Goal: Task Accomplishment & Management: Manage account settings

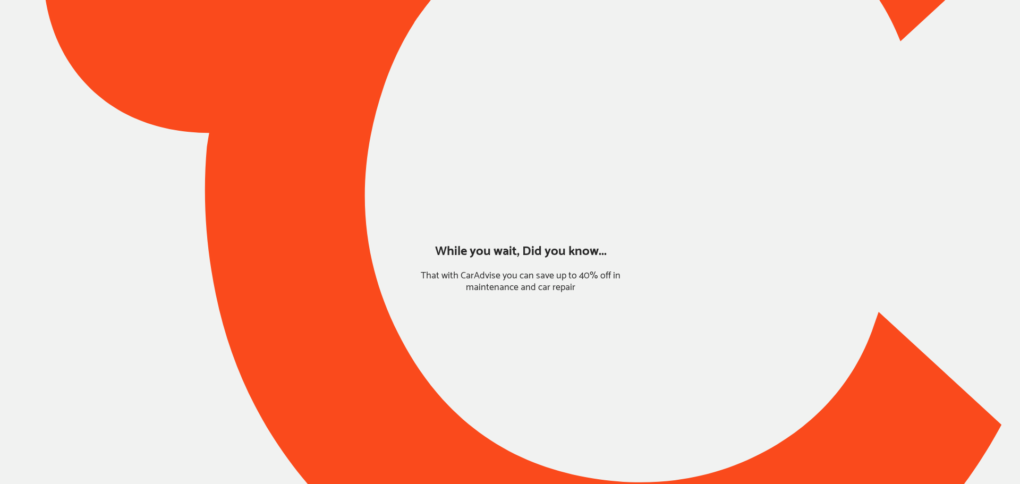
type input "*****"
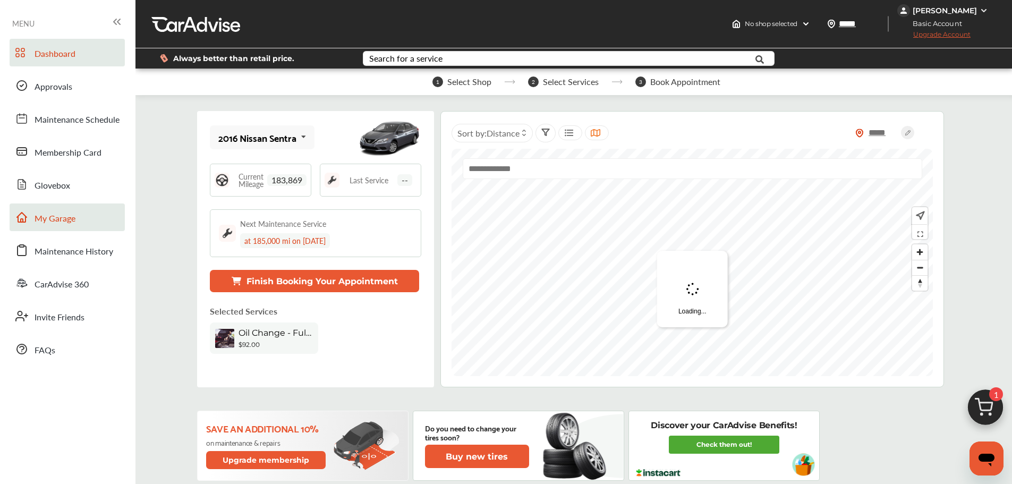
click at [78, 220] on link "My Garage" at bounding box center [67, 217] width 115 height 28
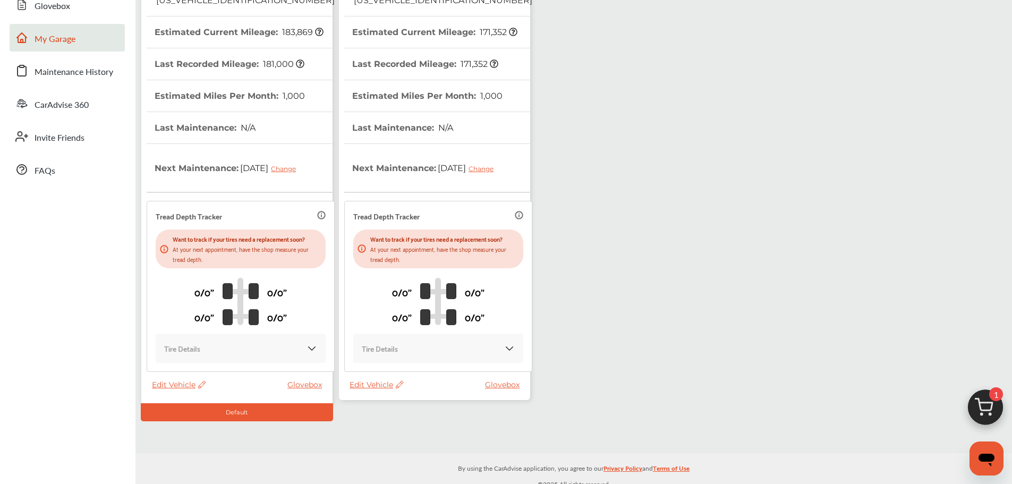
scroll to position [188, 0]
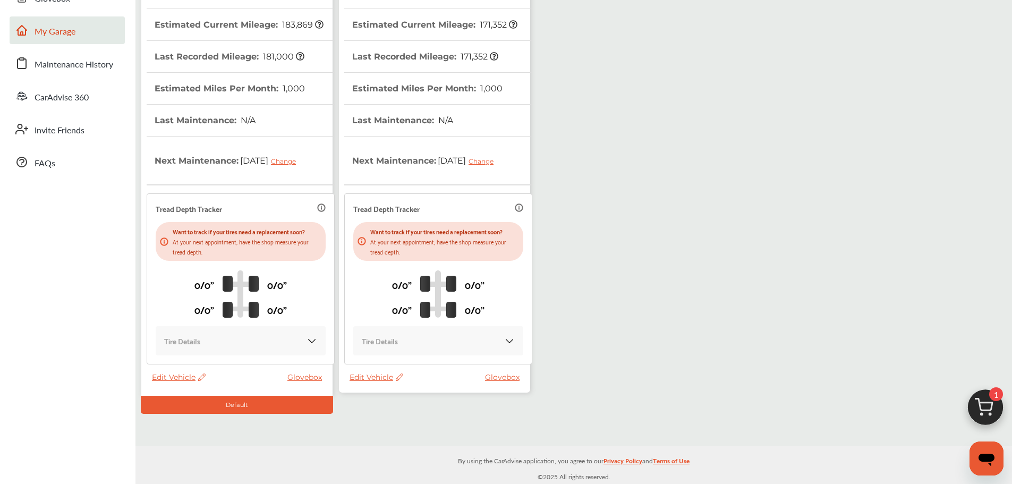
click at [356, 376] on span "Edit Vehicle" at bounding box center [377, 377] width 54 height 10
click at [394, 417] on div "Use this vehicle" at bounding box center [404, 420] width 96 height 16
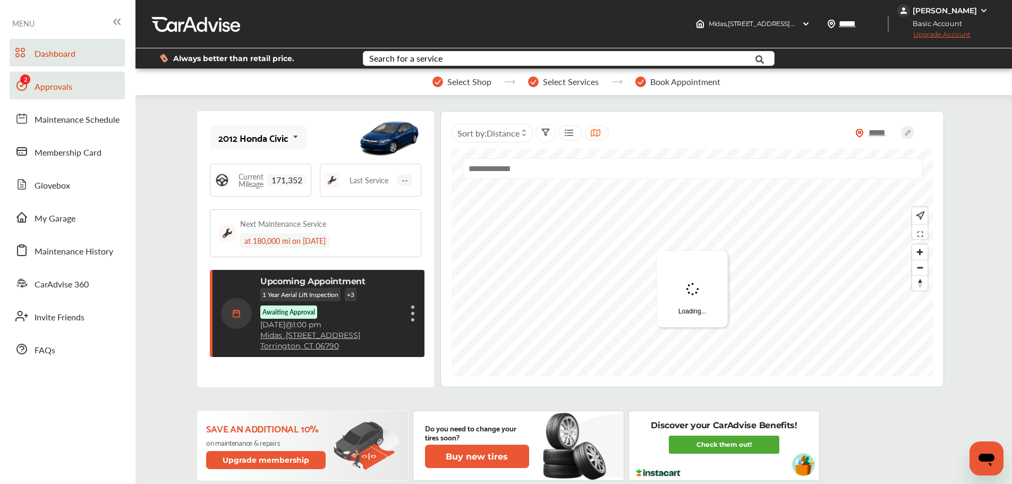
click at [55, 82] on span "Approvals" at bounding box center [54, 87] width 38 height 14
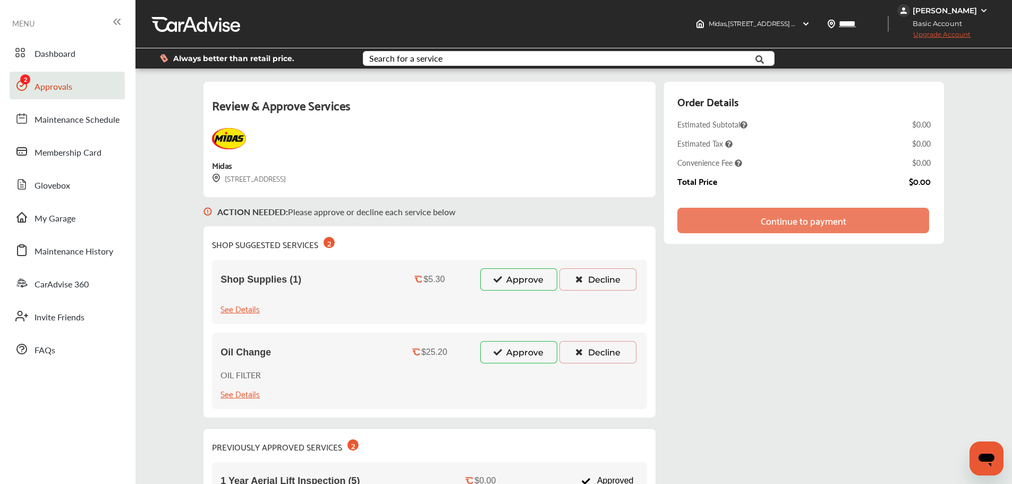
click at [514, 355] on button "Approve" at bounding box center [518, 352] width 77 height 22
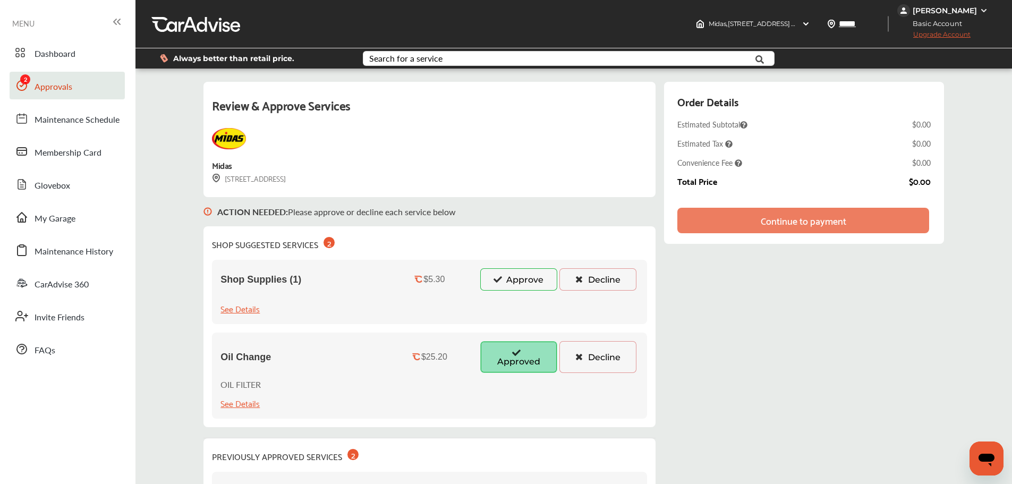
click at [511, 284] on button "Approve" at bounding box center [518, 279] width 77 height 22
